Goal: Information Seeking & Learning: Learn about a topic

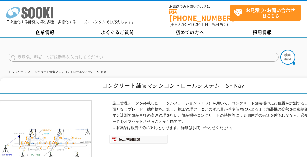
click at [17, 10] on icon "株式会社 ソーキ" at bounding box center [29, 13] width 47 height 12
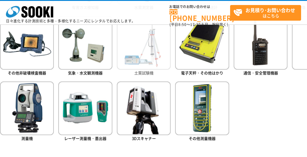
scroll to position [355, 0]
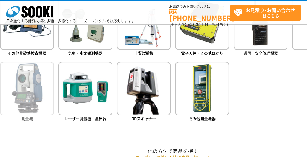
click at [32, 100] on img at bounding box center [27, 89] width 54 height 54
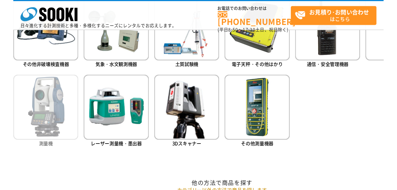
scroll to position [372, 0]
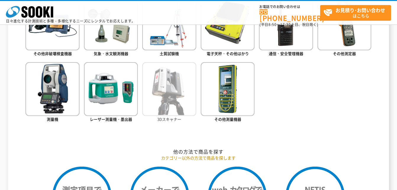
click at [149, 97] on img at bounding box center [169, 89] width 54 height 54
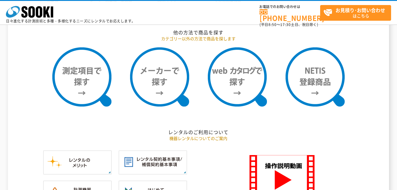
scroll to position [490, 0]
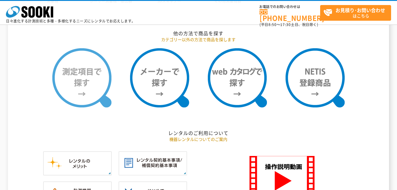
click at [74, 78] on img at bounding box center [81, 77] width 59 height 59
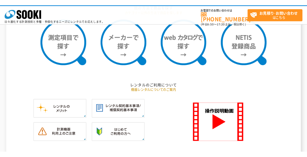
scroll to position [502, 0]
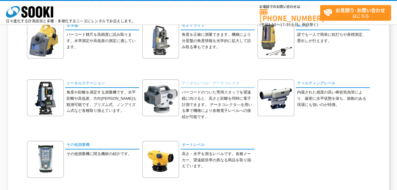
scroll to position [59, 0]
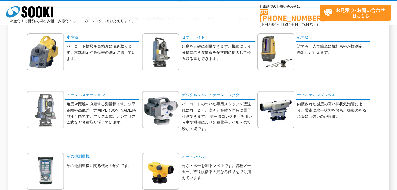
click at [41, 108] on img at bounding box center [45, 109] width 37 height 37
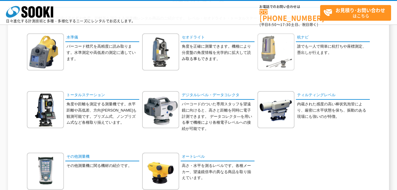
click at [282, 43] on img at bounding box center [275, 51] width 37 height 37
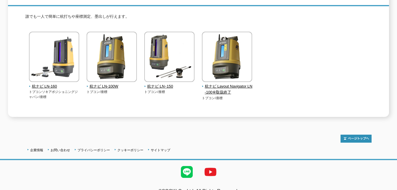
scroll to position [96, 0]
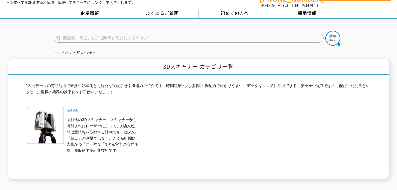
scroll to position [30, 0]
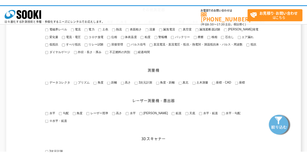
scroll to position [768, 0]
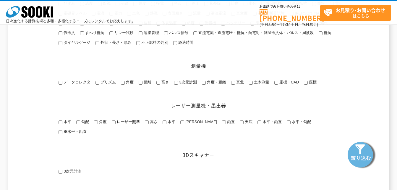
click at [175, 84] on input "3次元計測" at bounding box center [176, 83] width 4 height 4
checkbox input "true"
click at [354, 156] on img at bounding box center [362, 154] width 30 height 30
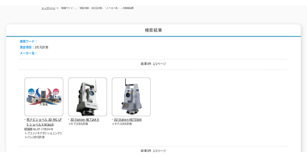
scroll to position [89, 0]
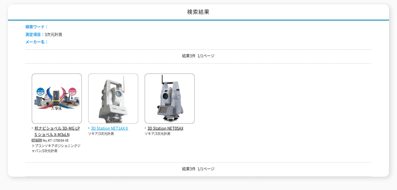
click at [109, 105] on img at bounding box center [113, 99] width 50 height 52
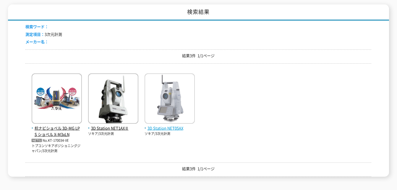
click at [172, 106] on img at bounding box center [169, 99] width 50 height 52
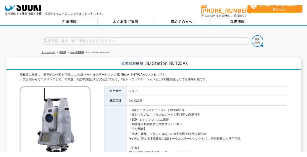
scroll to position [8, 0]
